Goal: Information Seeking & Learning: Learn about a topic

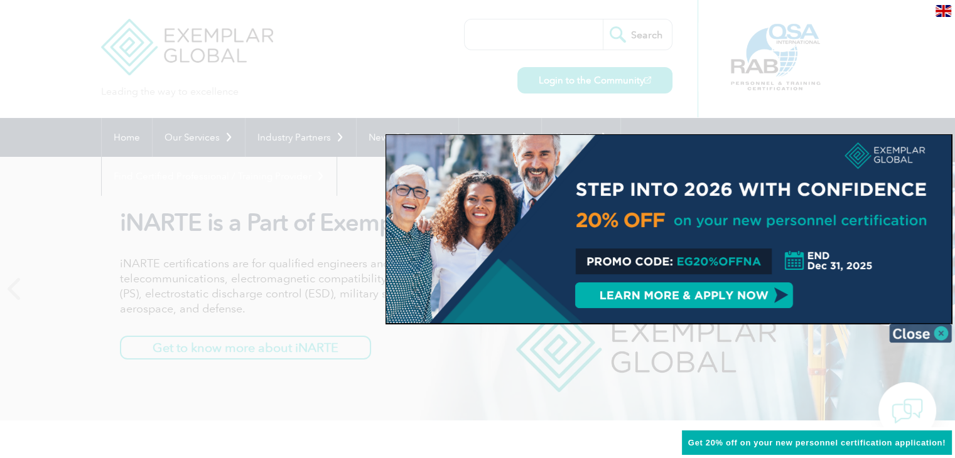
click at [946, 332] on img at bounding box center [920, 333] width 63 height 19
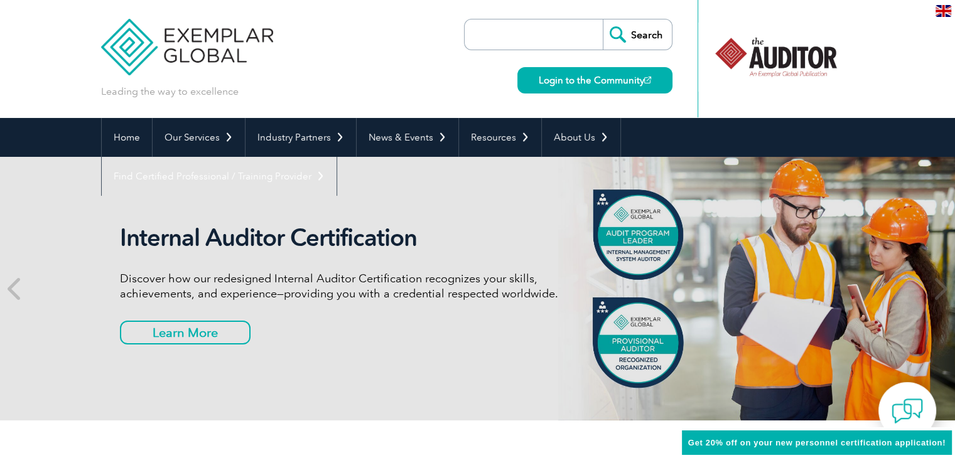
click at [577, 31] on input "search" at bounding box center [537, 34] width 132 height 30
paste input "ISO 14064 Greenhouse Gas (GHG) Lead Verifier Training"
type input "ISO 14064 Greenhouse Gas (GHG) Lead Verifier Training"
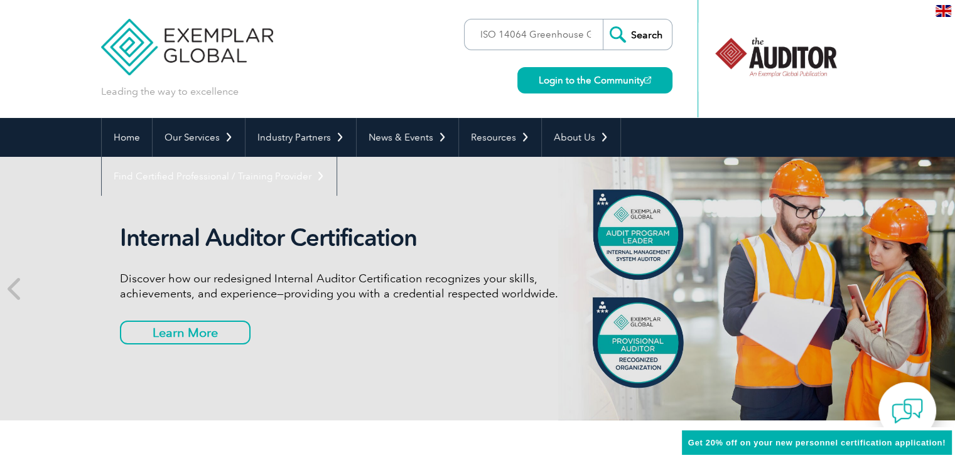
click at [636, 39] on input "Search" at bounding box center [637, 34] width 69 height 30
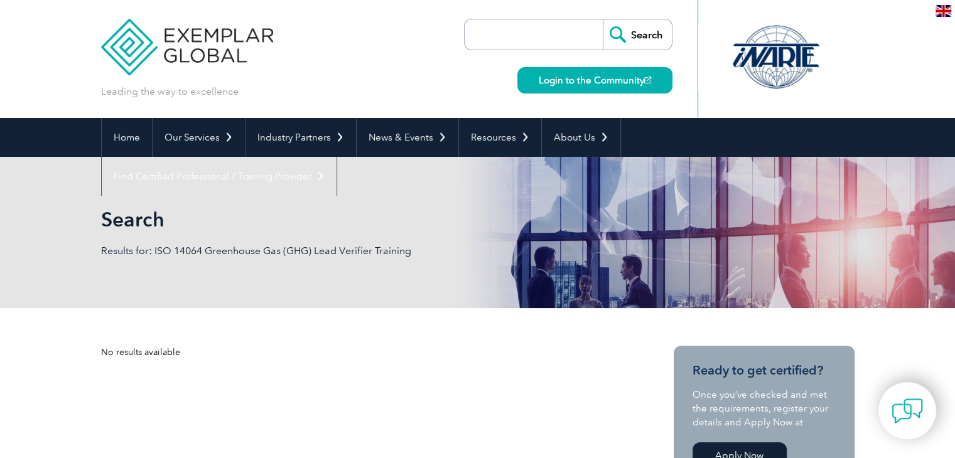
click at [520, 36] on input "search" at bounding box center [537, 34] width 132 height 30
type input "14064"
click at [603, 19] on input "Search" at bounding box center [637, 34] width 69 height 30
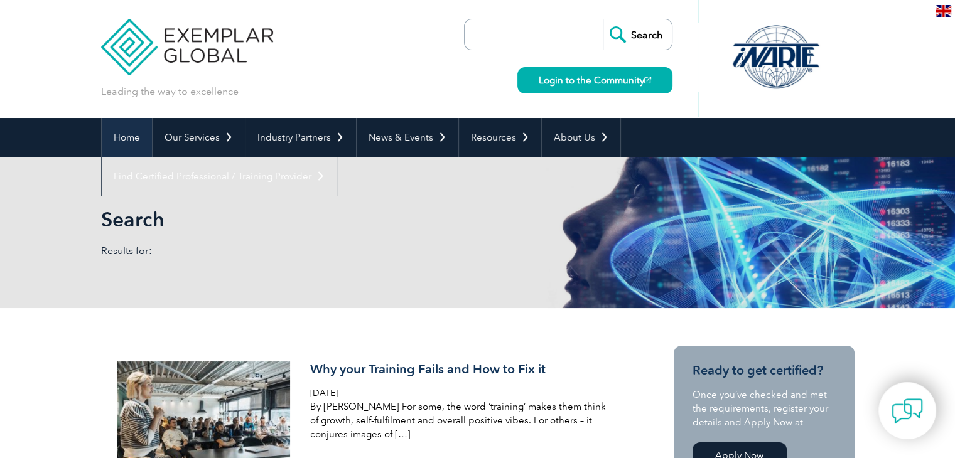
click at [135, 141] on link "Home" at bounding box center [127, 137] width 50 height 39
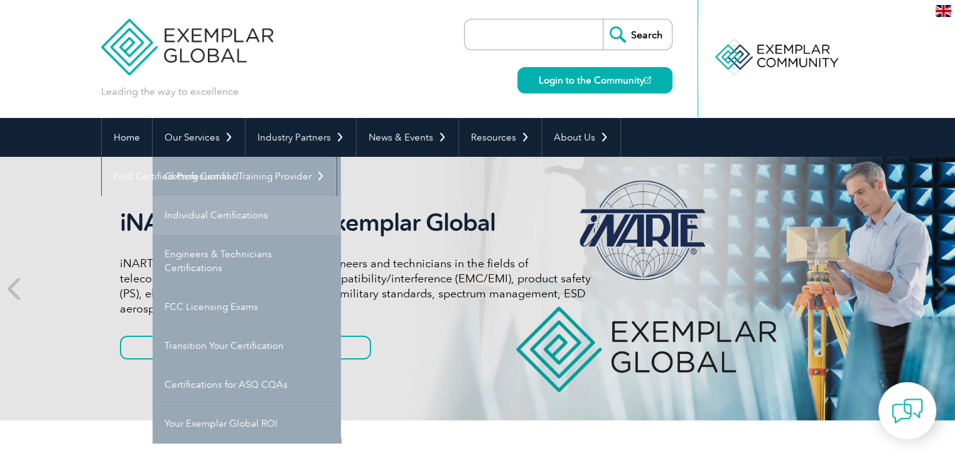
click at [222, 207] on link "Individual Certifications" at bounding box center [247, 215] width 188 height 39
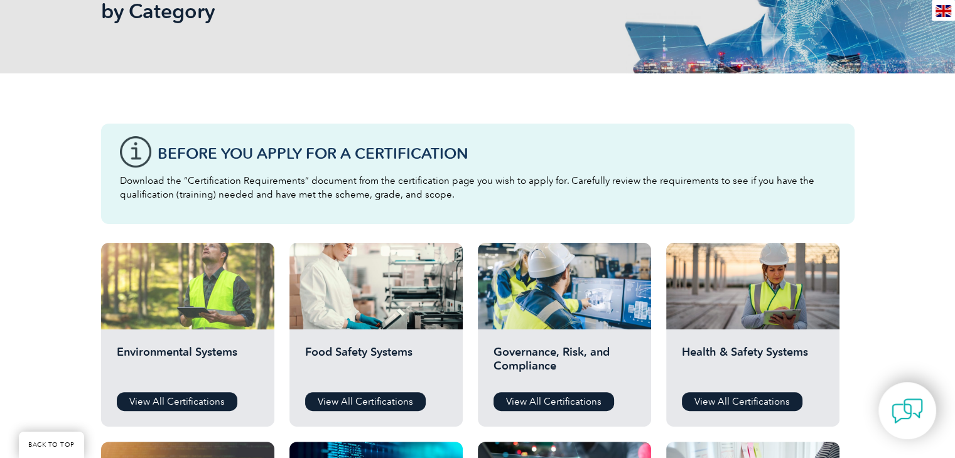
scroll to position [126, 0]
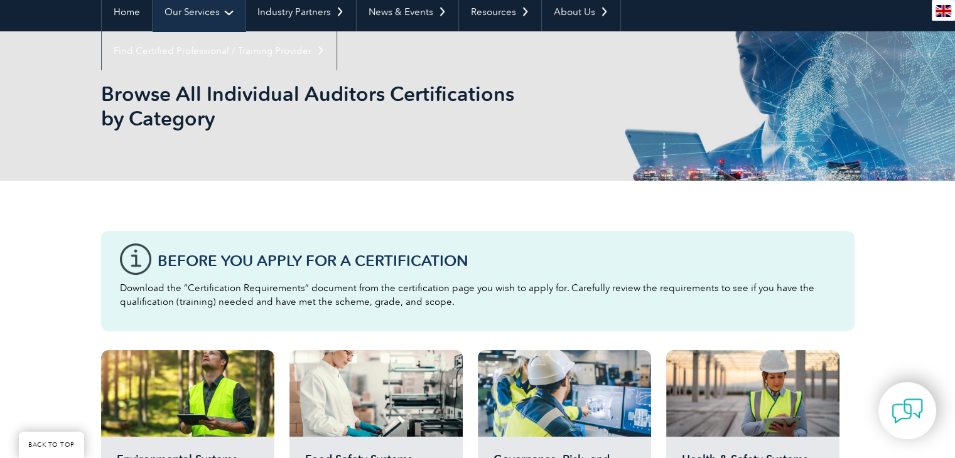
click at [206, 6] on link "Our Services" at bounding box center [199, 11] width 92 height 39
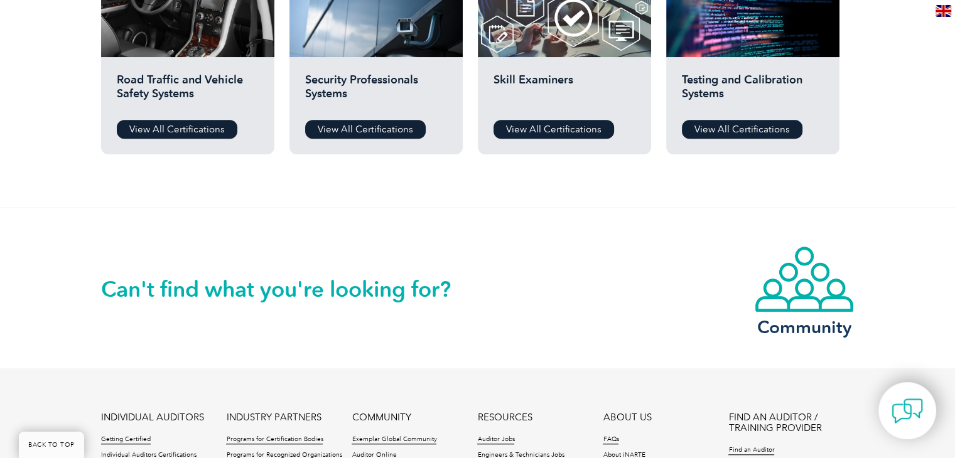
scroll to position [852, 0]
